Goal: Find specific page/section: Find specific page/section

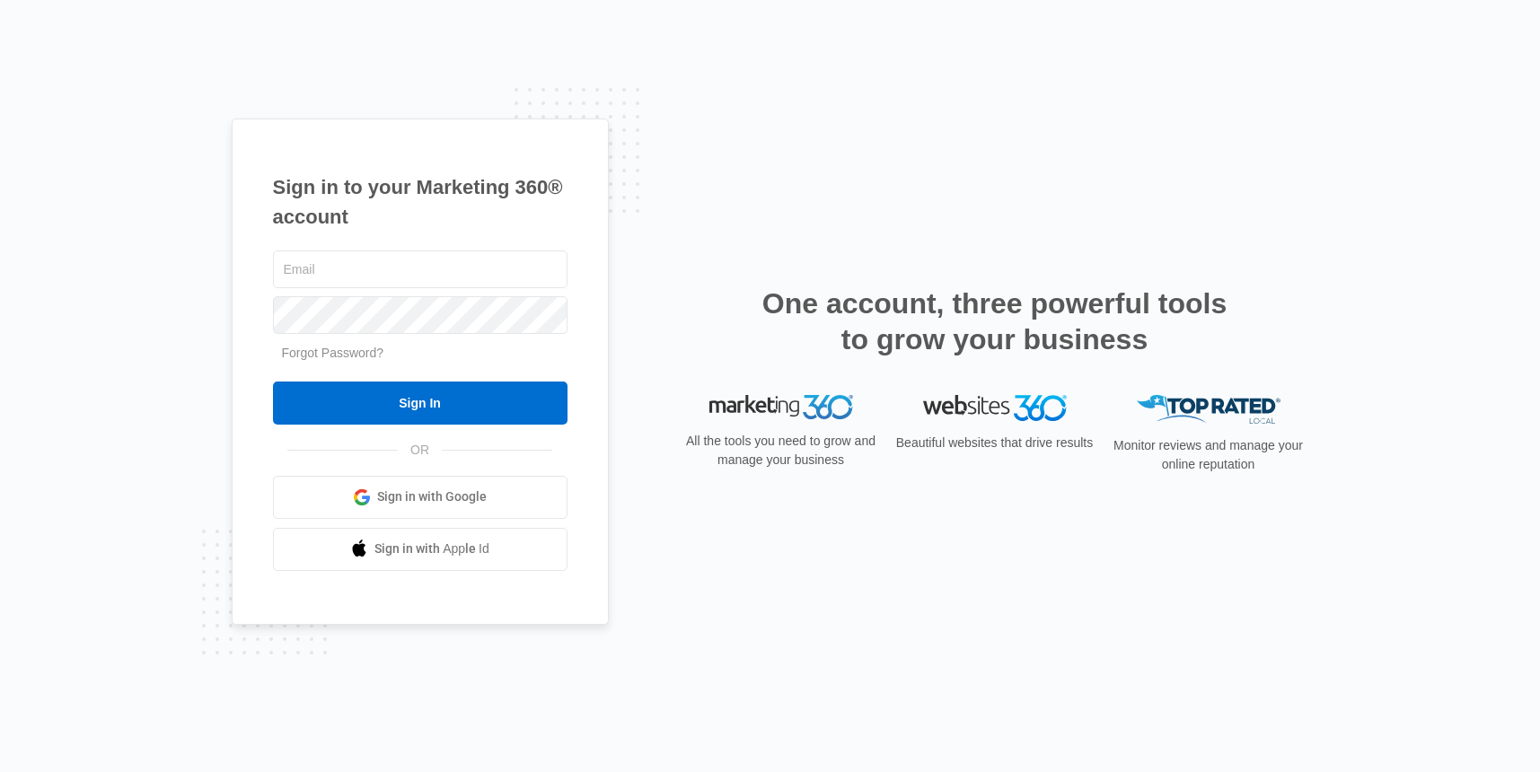
type input "[PERSON_NAME][DOMAIN_NAME][EMAIL_ADDRESS][DOMAIN_NAME]"
click at [414, 499] on span "Sign in with Google" at bounding box center [432, 497] width 110 height 19
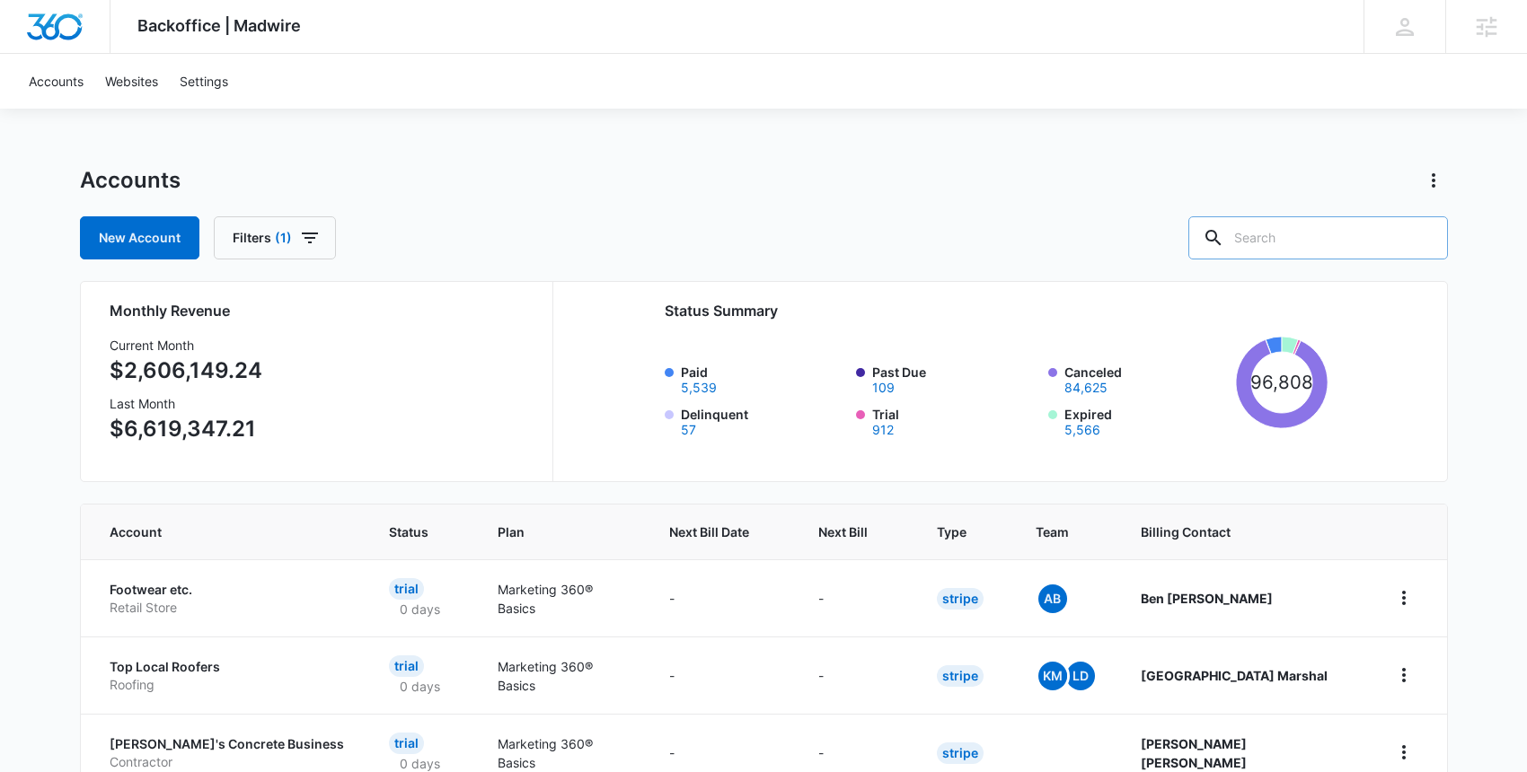
click at [1316, 242] on input "text" at bounding box center [1318, 237] width 260 height 43
paste input "M182443"
type input "M182443"
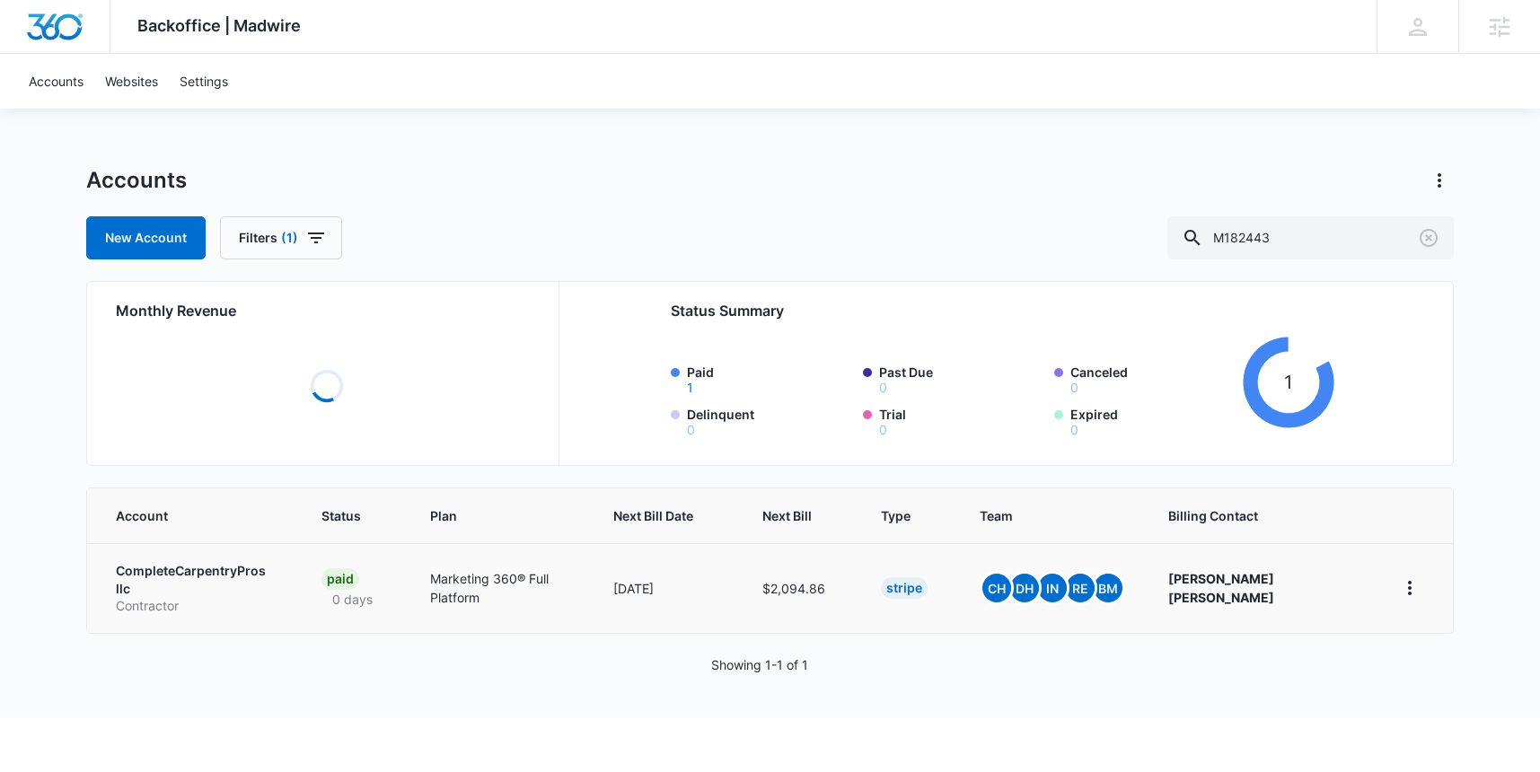
click at [207, 573] on td "CompleteCarpentryPros llc Contractor" at bounding box center [193, 588] width 213 height 90
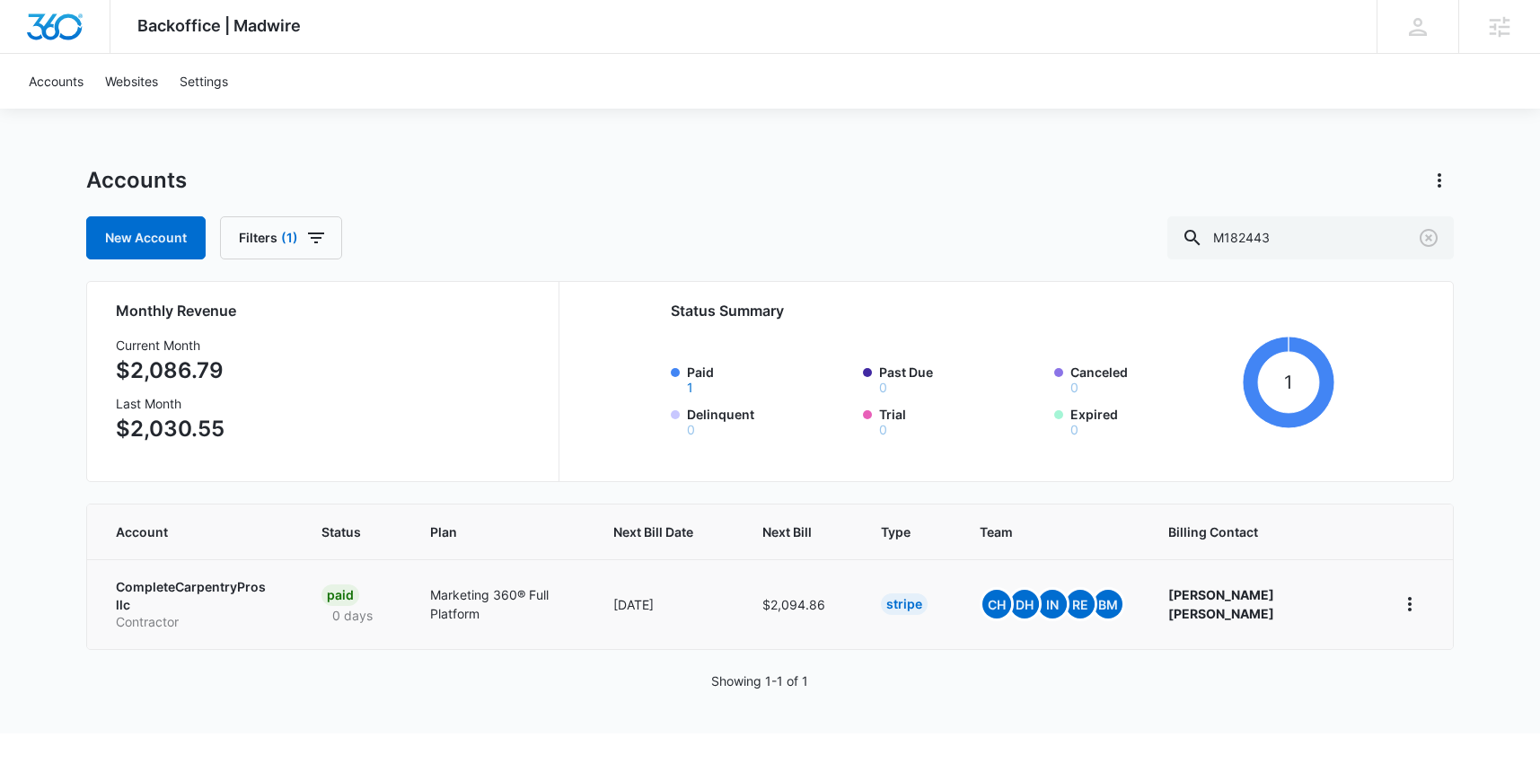
click at [212, 587] on p "CompleteCarpentryPros llc" at bounding box center [197, 595] width 163 height 35
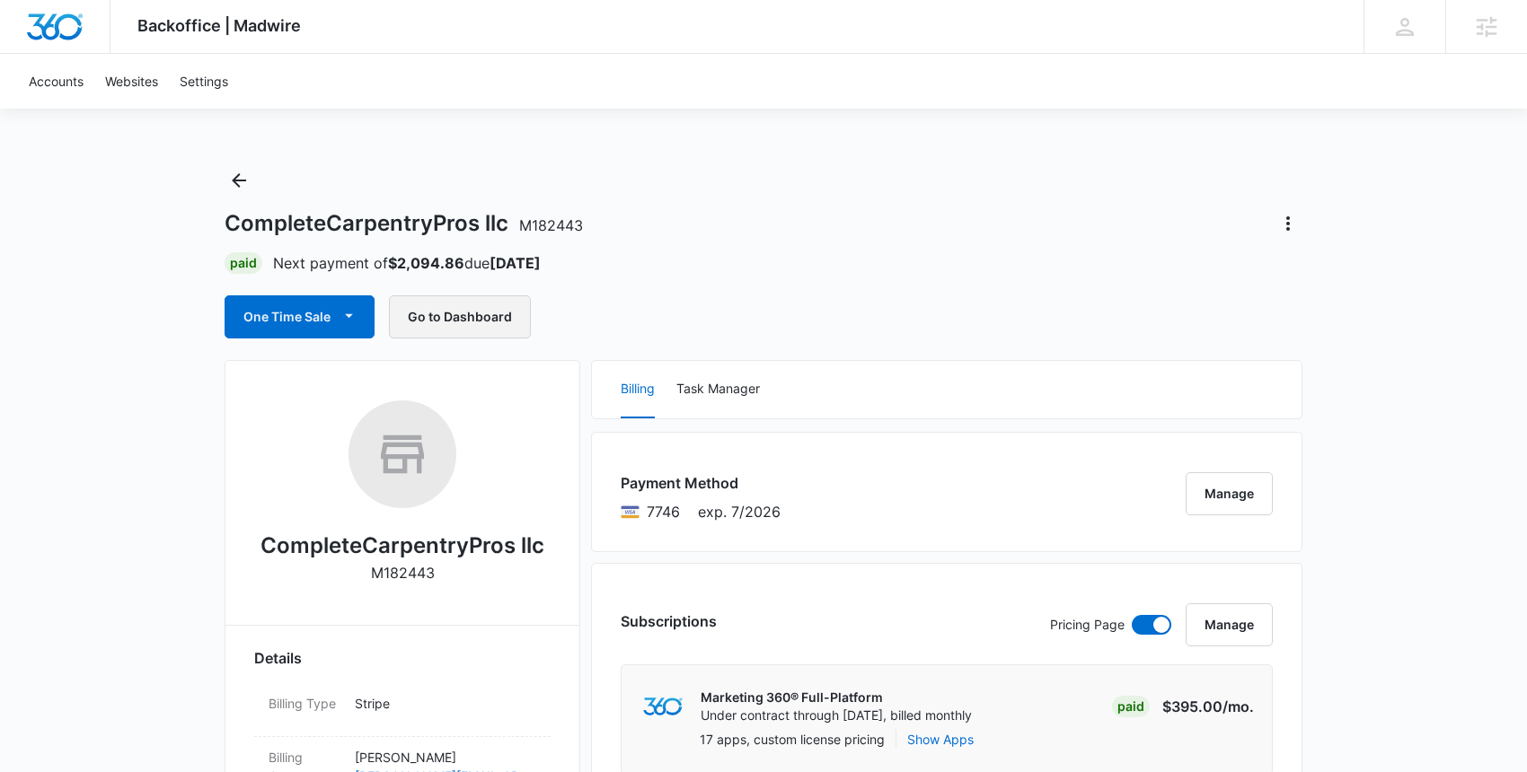
click at [461, 313] on button "Go to Dashboard" at bounding box center [460, 316] width 142 height 43
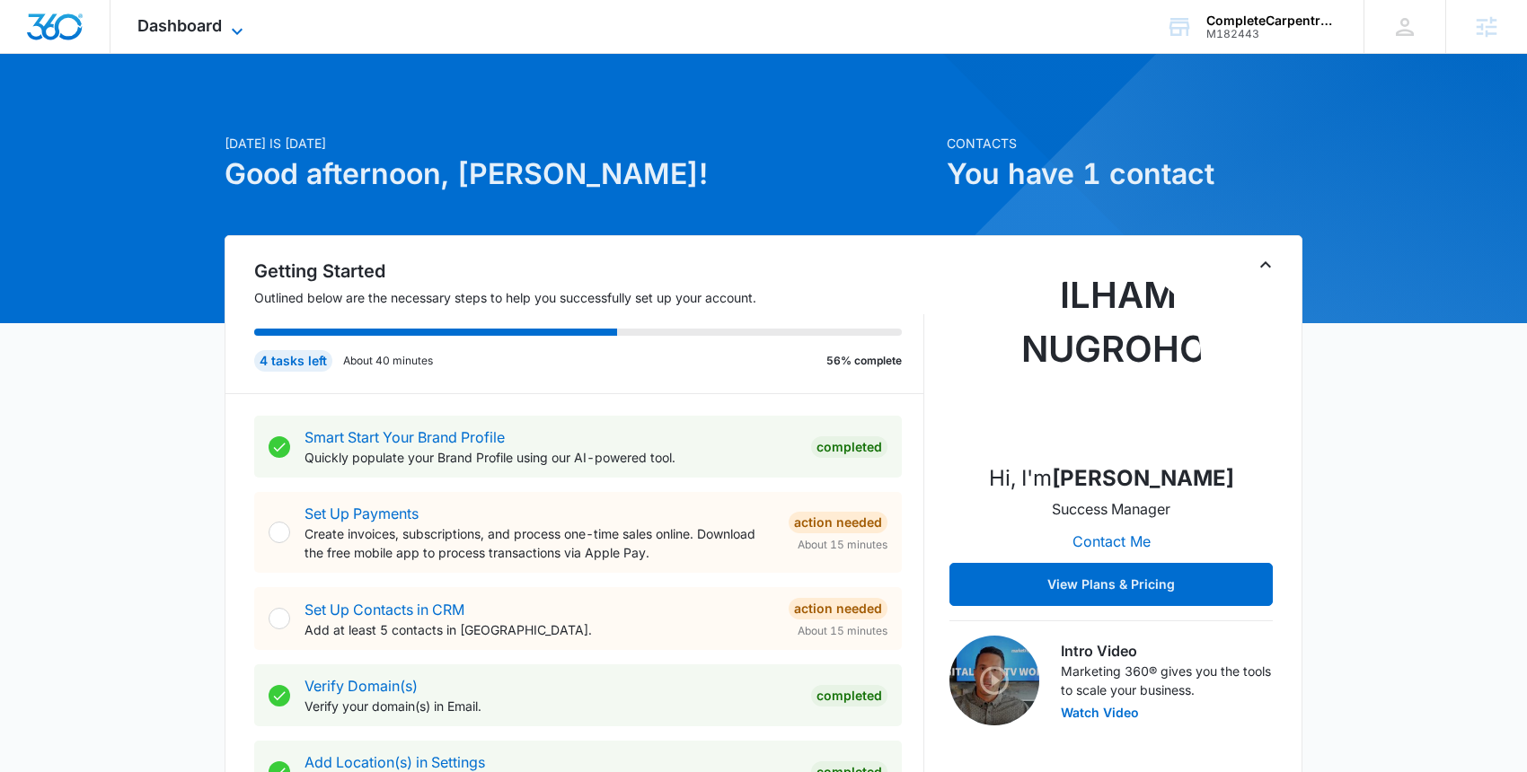
click at [215, 31] on span "Dashboard" at bounding box center [179, 25] width 84 height 19
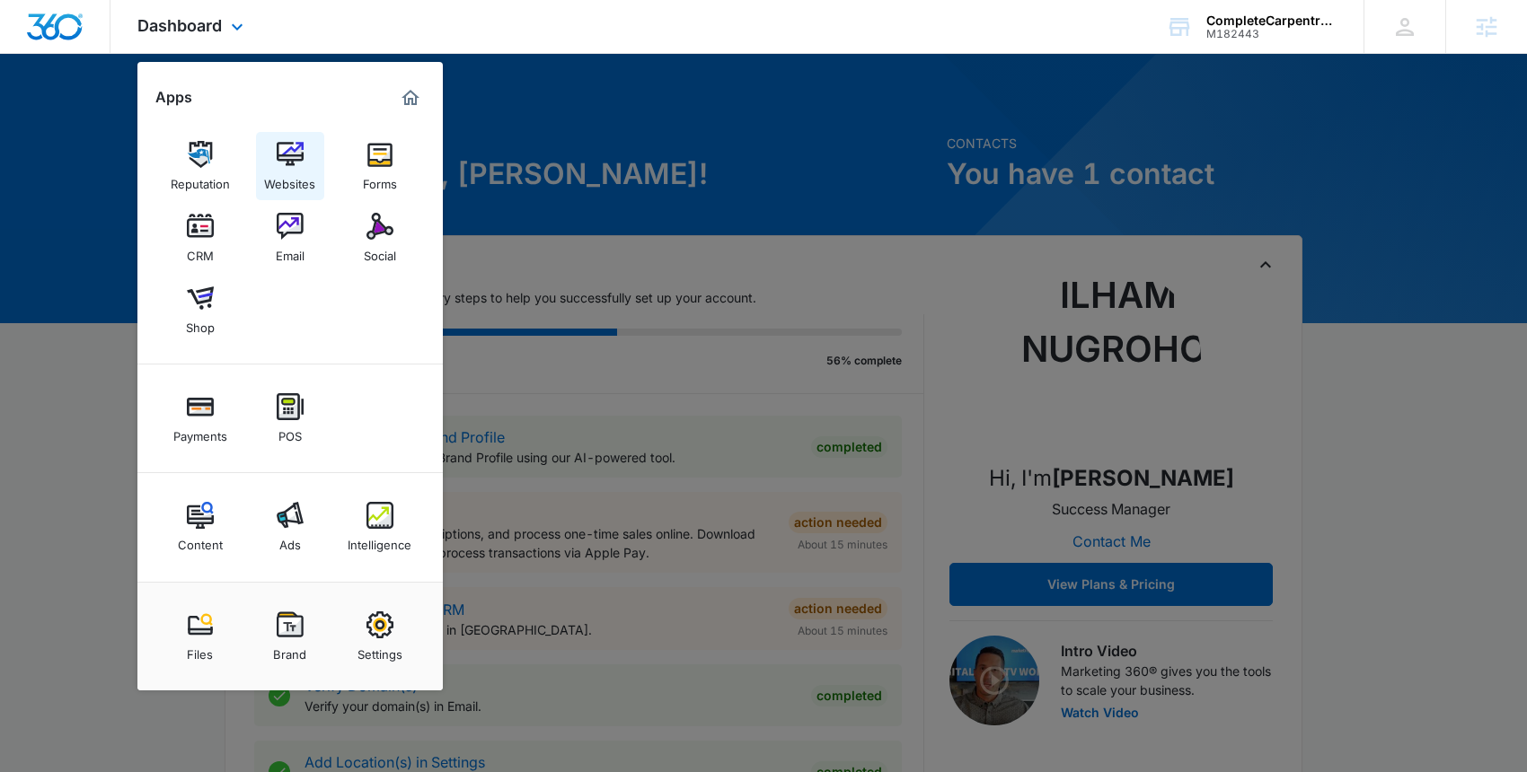
click at [286, 165] on img at bounding box center [290, 154] width 27 height 27
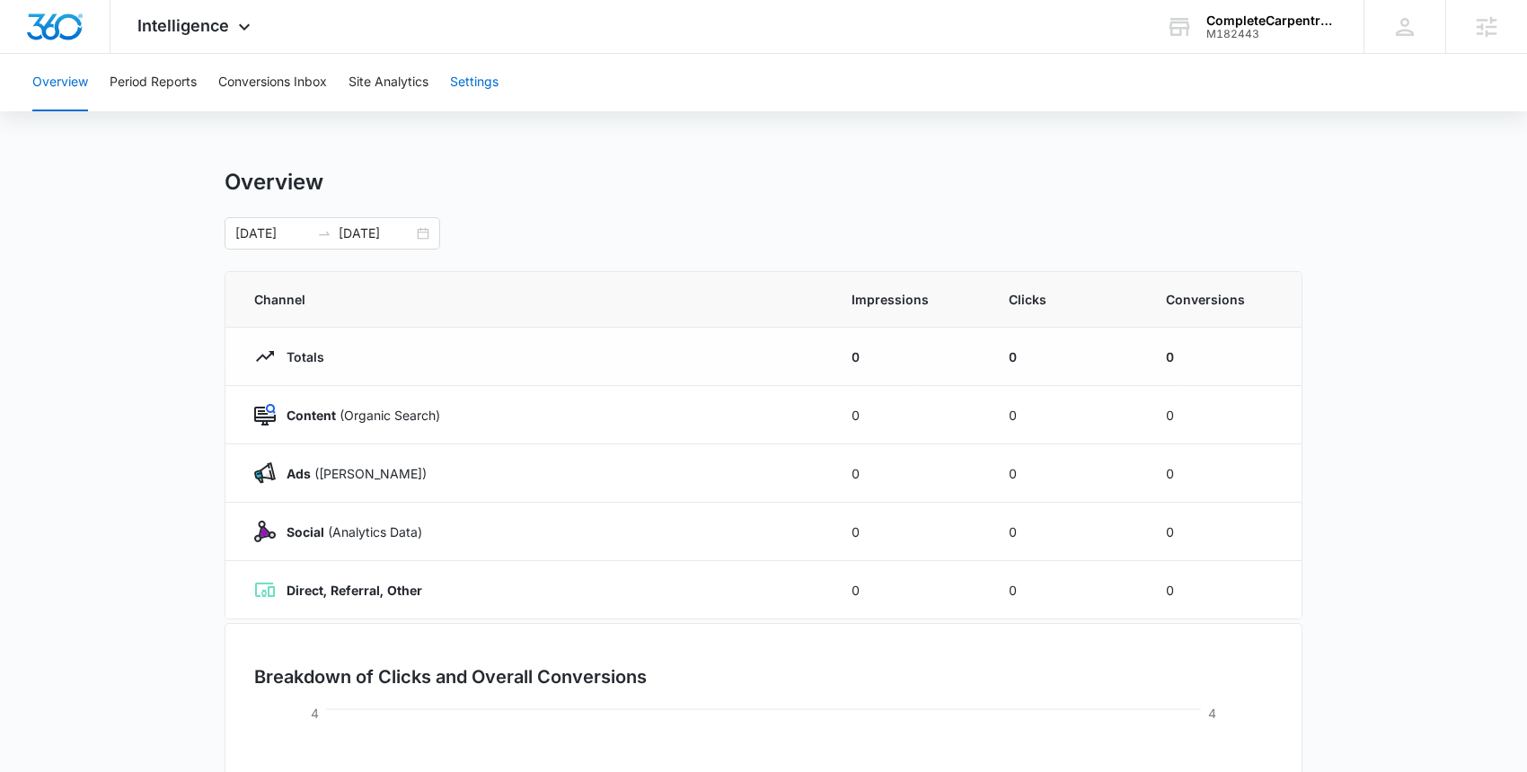
click at [483, 83] on button "Settings" at bounding box center [474, 82] width 48 height 57
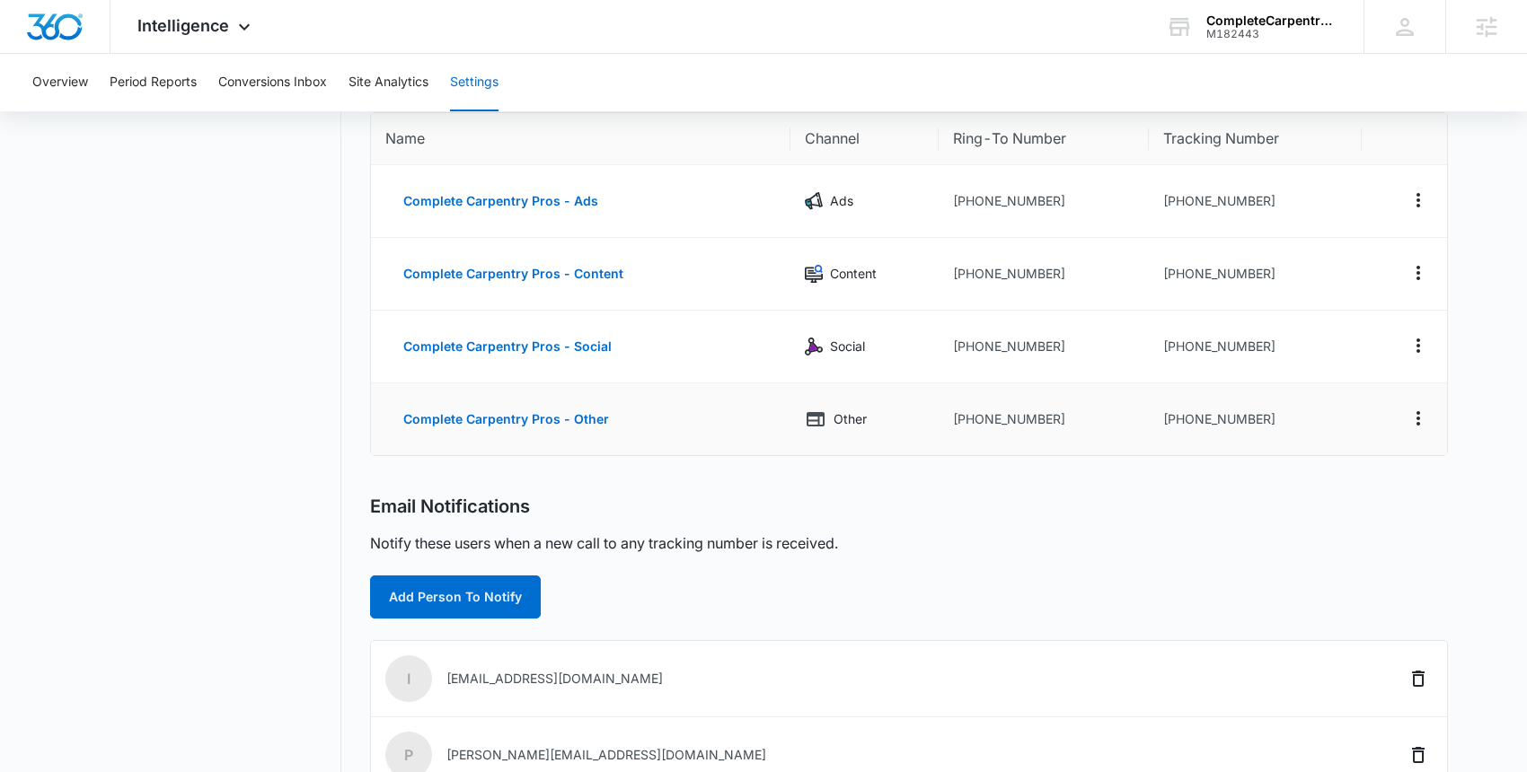
scroll to position [172, 0]
click at [183, 21] on span "Intelligence" at bounding box center [183, 25] width 92 height 19
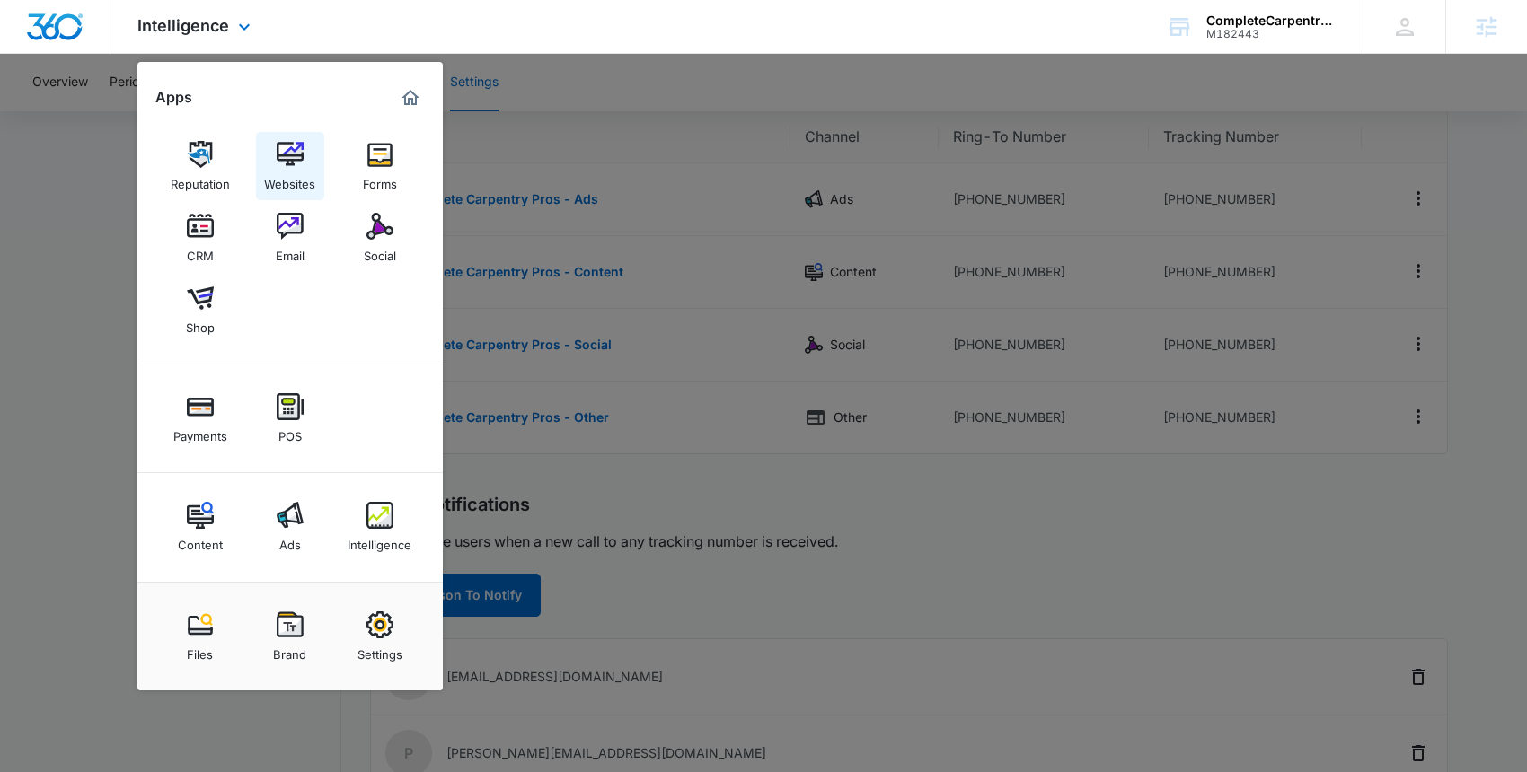
click at [290, 153] on img at bounding box center [290, 154] width 27 height 27
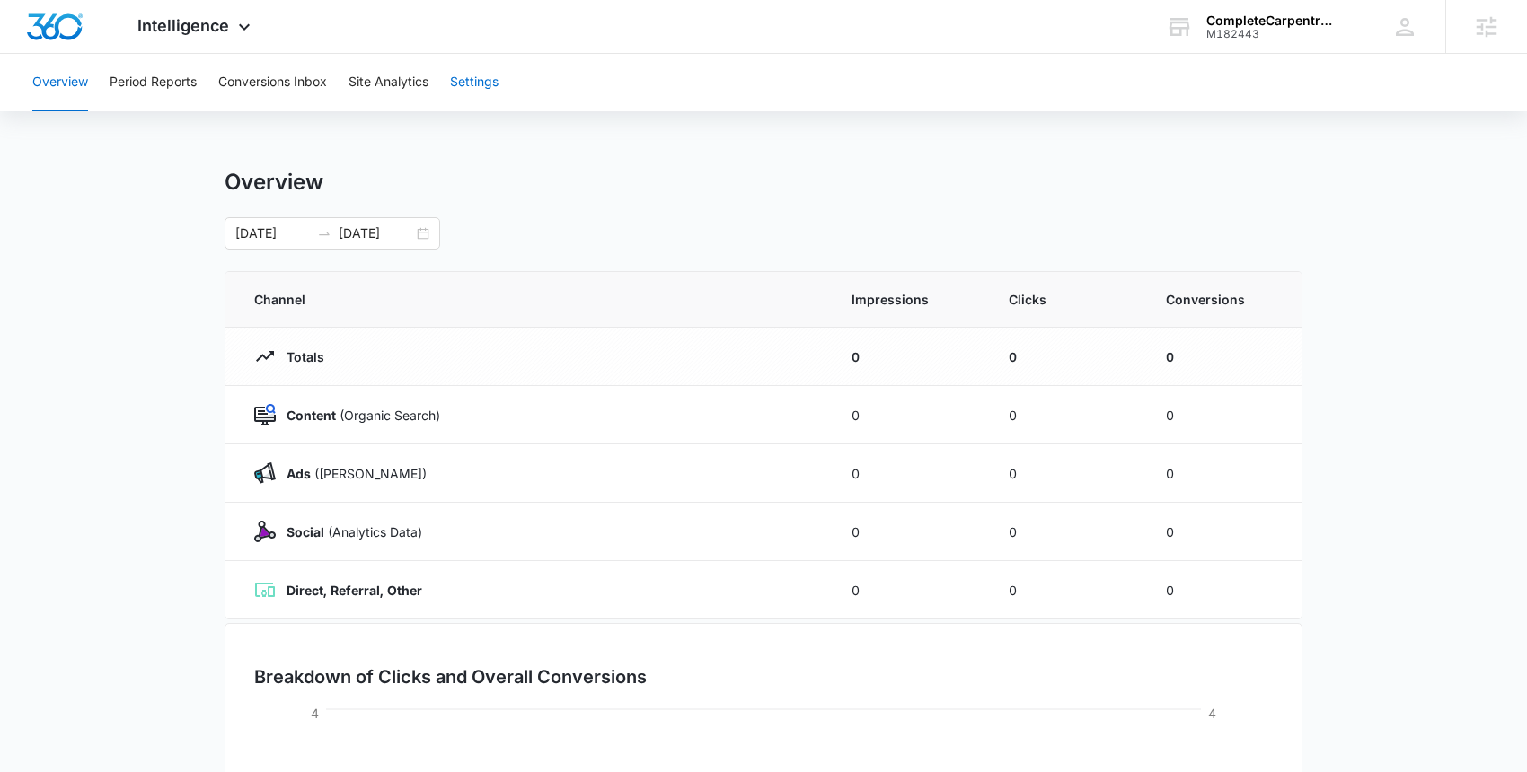
click at [485, 75] on button "Settings" at bounding box center [474, 82] width 48 height 57
